Goal: Check status: Check status

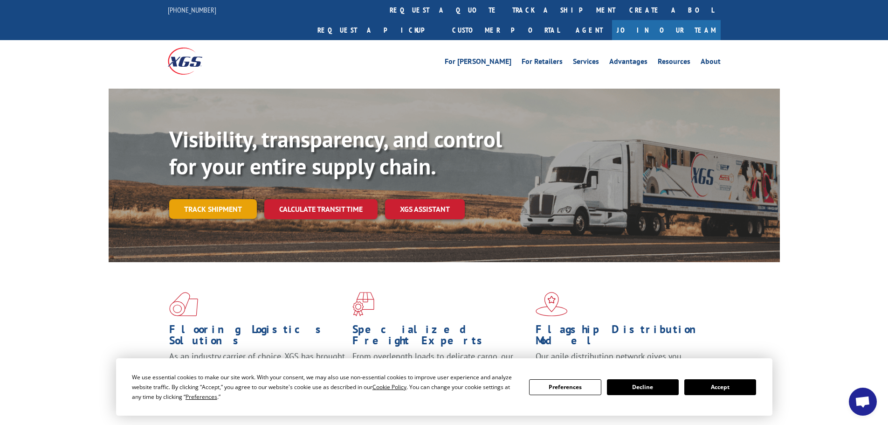
click at [192, 200] on div "Visibility, transparency, and control for your entire supply chain. Track shipm…" at bounding box center [474, 191] width 610 height 130
click at [212, 199] on link "Track shipment" at bounding box center [213, 209] width 88 height 20
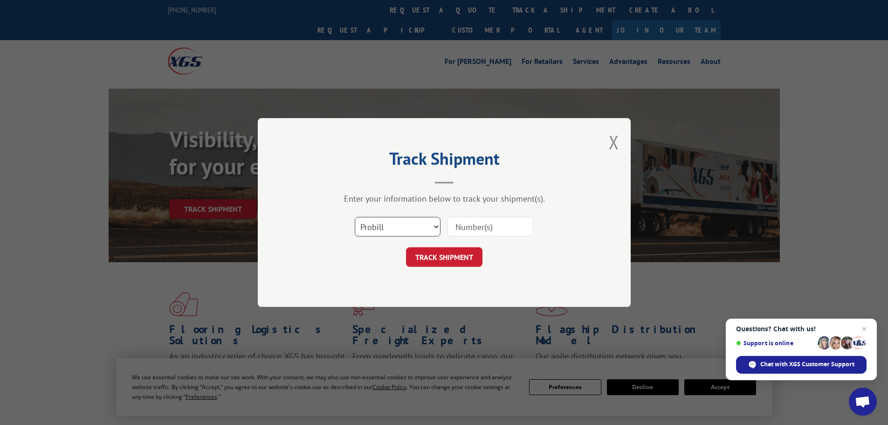
click at [378, 230] on select "Select category... Probill BOL PO" at bounding box center [398, 227] width 86 height 20
select select "bol"
click at [355, 217] on select "Select category... Probill BOL PO" at bounding box center [398, 227] width 86 height 20
click at [475, 226] on input at bounding box center [490, 227] width 86 height 20
paste input "RTM64173360"
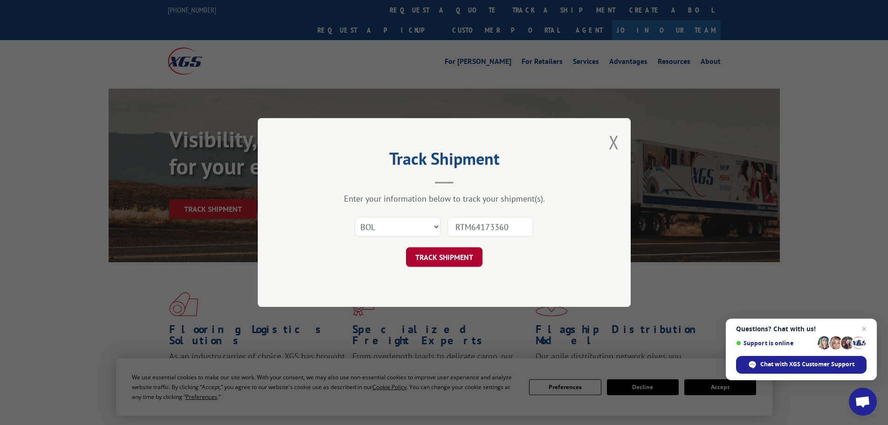
type input "RTM64173360"
click at [452, 254] on button "TRACK SHIPMENT" at bounding box center [444, 257] width 76 height 20
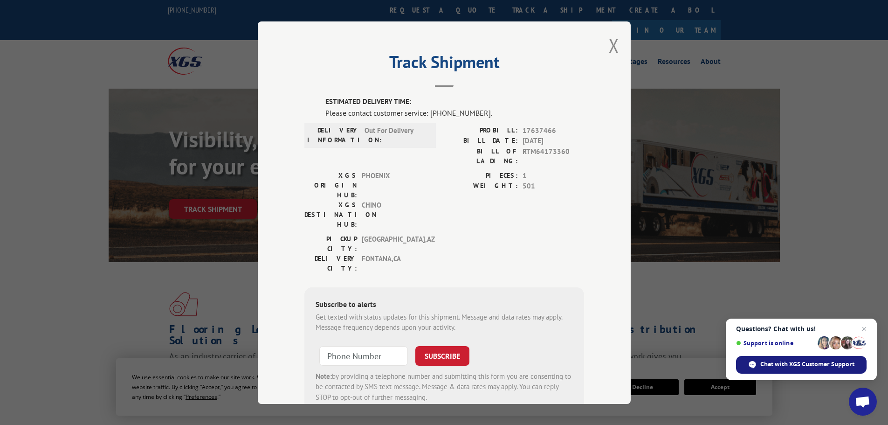
click at [787, 367] on span "Chat with XGS Customer Support" at bounding box center [807, 364] width 94 height 8
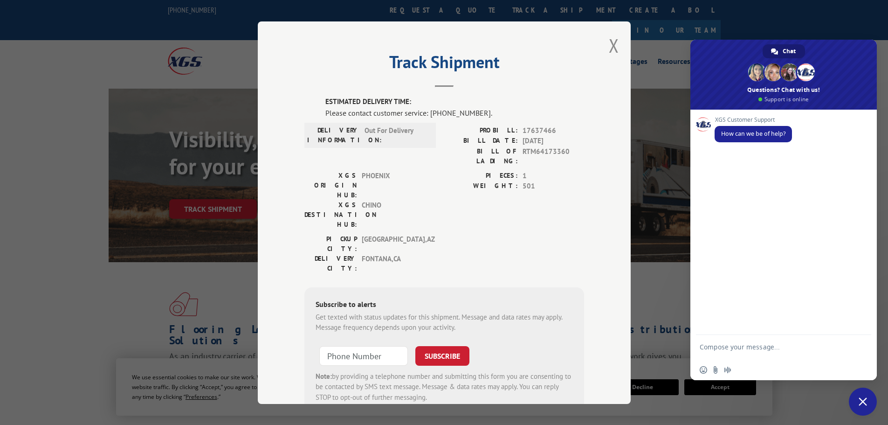
click at [736, 347] on textarea "Compose your message..." at bounding box center [772, 351] width 147 height 17
drag, startPoint x: 517, startPoint y: 150, endPoint x: 567, endPoint y: 152, distance: 49.5
click at [567, 152] on div "BILL OF LADING: RTM64173360" at bounding box center [514, 156] width 140 height 20
copy span "RTM64173360"
click at [788, 348] on textarea "When is this delivering?" at bounding box center [772, 348] width 147 height 8
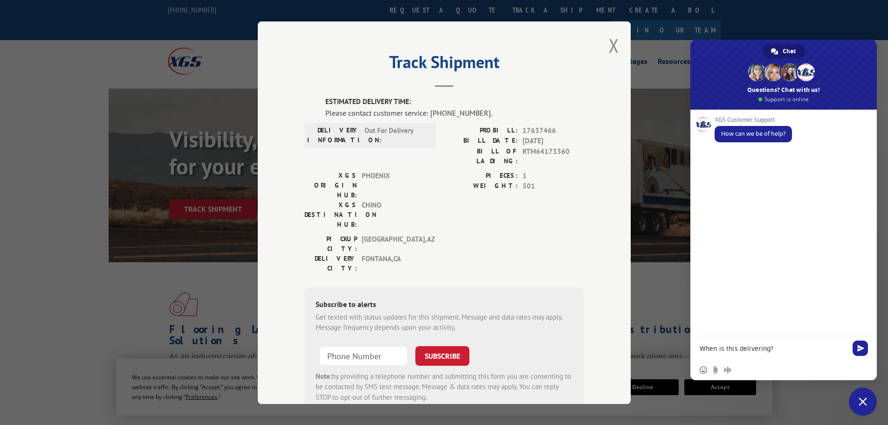
paste textarea "RTM64173360"
type textarea "When is this delivering? RTM64173360"
click at [862, 345] on span "Send" at bounding box center [860, 347] width 7 height 7
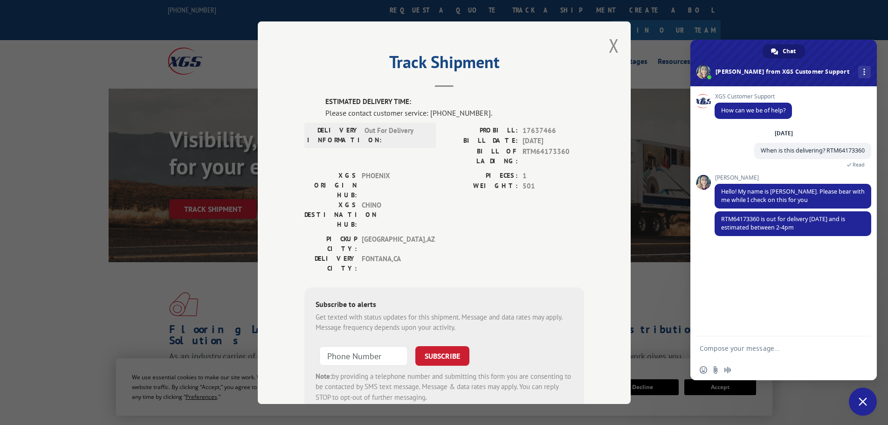
click at [745, 348] on textarea "Compose your message..." at bounding box center [772, 348] width 147 height 8
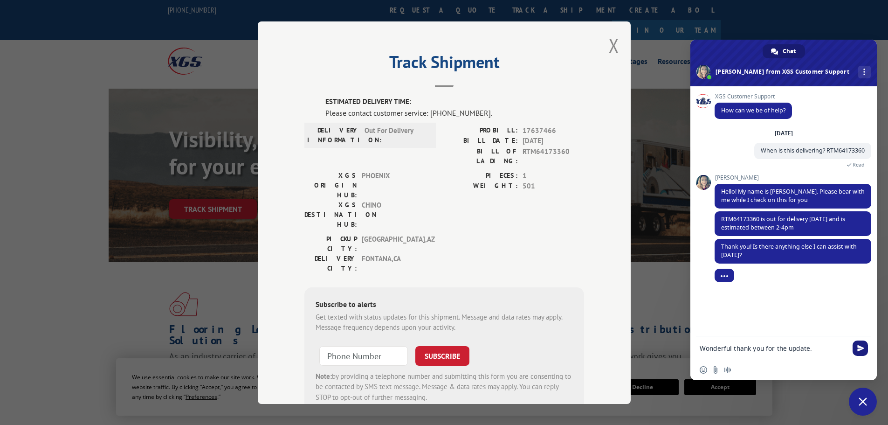
type textarea "Wonderful thank you for the update."
click at [864, 354] on span "Send" at bounding box center [859, 347] width 15 height 15
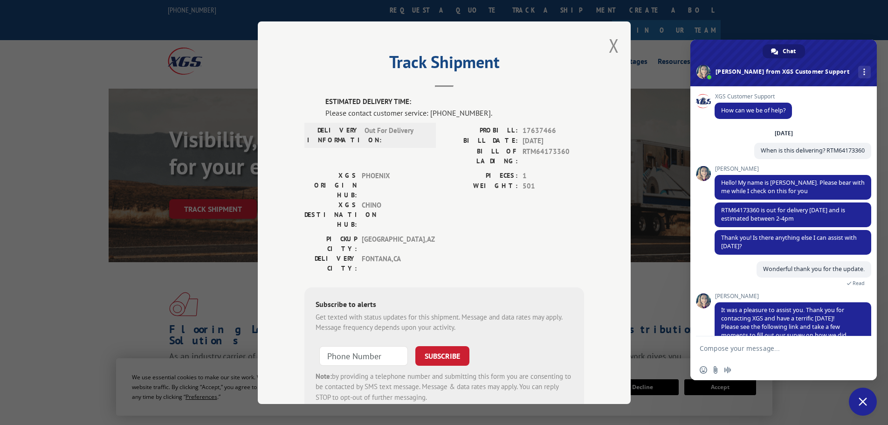
scroll to position [27, 0]
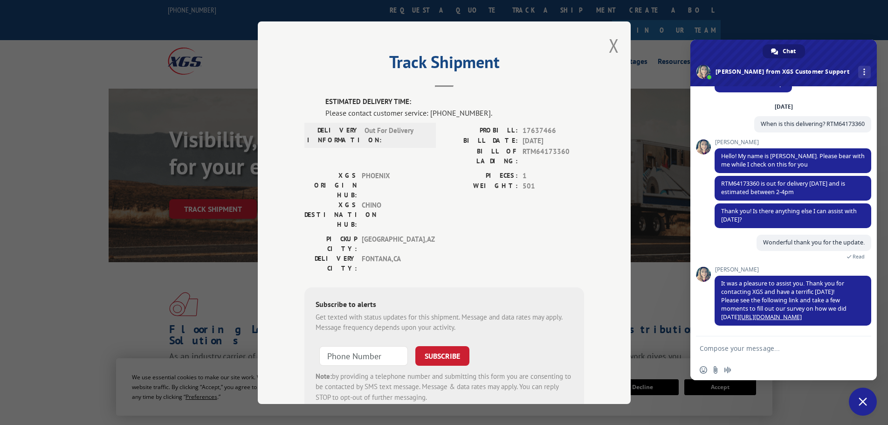
click at [867, 400] on span "Close chat" at bounding box center [863, 401] width 28 height 28
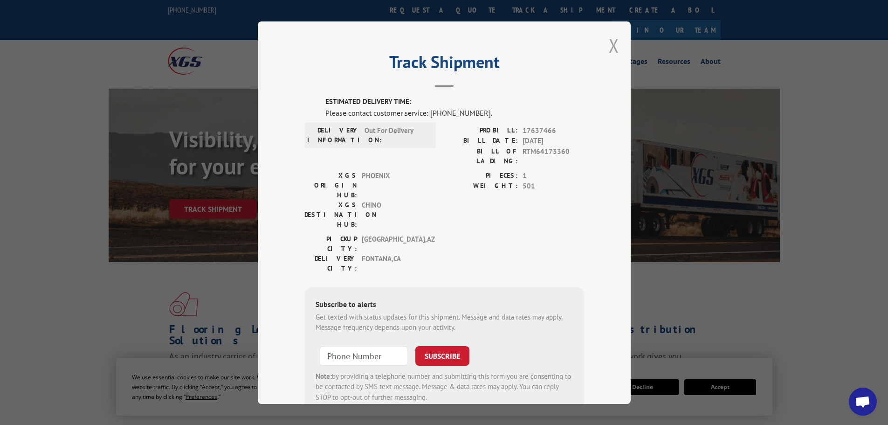
click at [609, 43] on button "Close modal" at bounding box center [614, 45] width 10 height 25
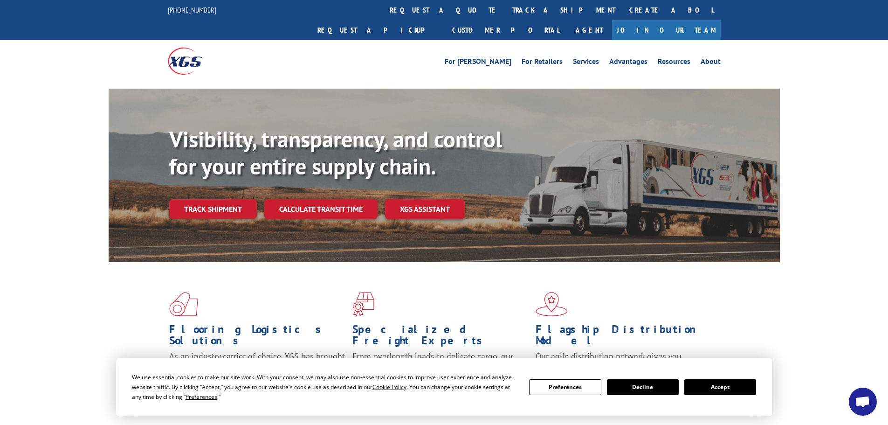
click at [730, 385] on button "Accept" at bounding box center [720, 387] width 72 height 16
